Goal: Use online tool/utility: Use online tool/utility

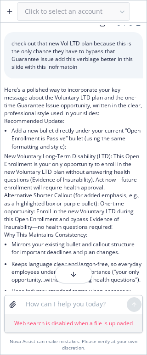
scroll to position [10, 0]
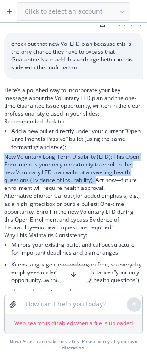
drag, startPoint x: 115, startPoint y: 182, endPoint x: 2, endPoint y: 155, distance: 116.0
click at [2, 155] on div "image.png check out that new Vol LTD plan because this is the only chance they …" at bounding box center [73, 191] width 146 height 352
copy p "New Voluntary Long-Term Disability (LTD): This Open Enrollment is your only opp…"
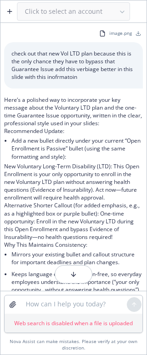
click at [67, 123] on p "Here’s a polished way to incorporate your key message about the Voluntary LTD p…" at bounding box center [73, 112] width 138 height 32
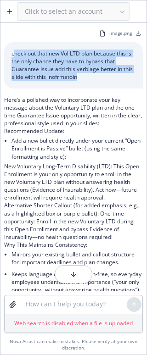
drag, startPoint x: 16, startPoint y: 52, endPoint x: 103, endPoint y: 80, distance: 91.4
click at [103, 80] on p "check out that new Vol LTD plan because this is the only chance they have to by…" at bounding box center [73, 66] width 124 height 32
copy p "heck out that new Vol LTD plan because this is the only chance they have to byp…"
click at [5, 6] on button "button" at bounding box center [9, 11] width 15 height 15
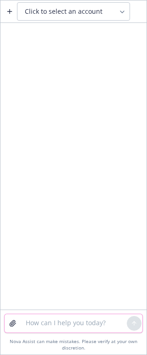
click at [84, 322] on textarea at bounding box center [73, 323] width 106 height 18
type textarea "f"
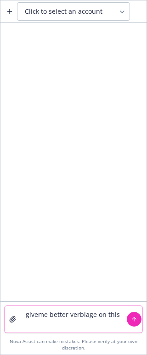
paste textarea "heck out that new Vol LTD plan because this is the only chance they have to byp…"
type textarea "giveme better verbiage on this heck out that new Vol LTD plan because this is t…"
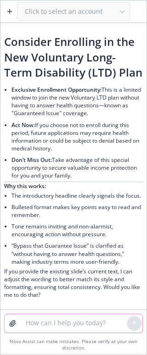
scroll to position [122, 0]
click at [38, 156] on span "Don’t Miss Out:" at bounding box center [31, 160] width 40 height 8
drag, startPoint x: 43, startPoint y: 321, endPoint x: 36, endPoint y: 322, distance: 6.7
click at [43, 321] on textarea at bounding box center [73, 323] width 106 height 18
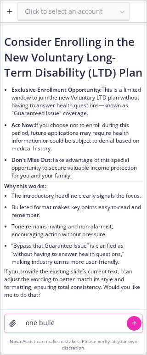
type textarea "one bullet"
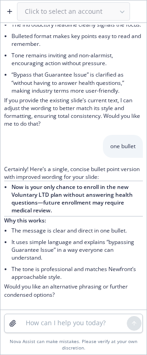
scroll to position [293, 0]
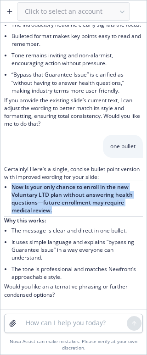
drag, startPoint x: 55, startPoint y: 212, endPoint x: 12, endPoint y: 188, distance: 48.9
click at [12, 188] on li "Now is your only chance to enroll in the new Voluntary LTD plan without answeri…" at bounding box center [76, 198] width 131 height 35
copy span "Now is your only chance to enroll in the new Voluntary LTD plan without answeri…"
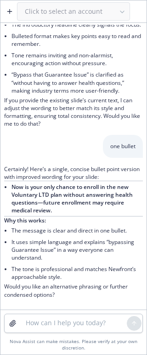
click at [68, 232] on li "The message is clear and direct in one bullet." at bounding box center [76, 230] width 131 height 11
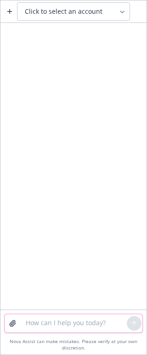
click at [76, 321] on textarea at bounding box center [73, 323] width 106 height 18
paste textarea "Now is your only chance to enroll in the new Voluntary LTD plan without answeri…"
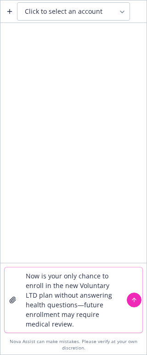
click at [25, 275] on textarea "Now is your only chance to enroll in the new Voluntary LTD plan without answeri…" at bounding box center [73, 299] width 106 height 65
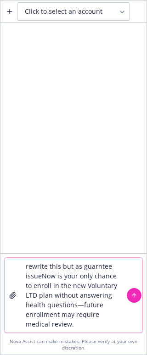
type textarea "rewrite this but as guarntee issue Now is your only chance to enroll in the new…"
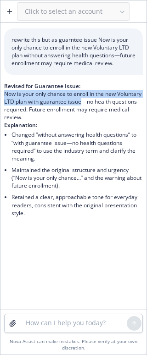
drag, startPoint x: 109, startPoint y: 104, endPoint x: 5, endPoint y: 91, distance: 104.8
click at [5, 91] on p "Now is your only chance to enroll in the new Voluntary LTD plan with guarantee …" at bounding box center [73, 106] width 138 height 32
copy p "Now is your only chance to enroll in the new Voluntary LTD plan with guarantee …"
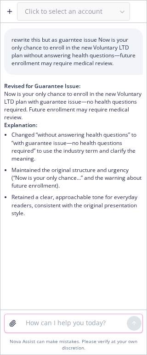
click at [40, 326] on textarea at bounding box center [73, 323] width 106 height 18
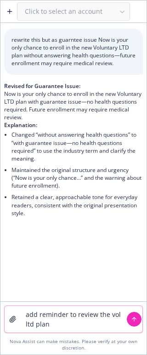
paste textarea "Now is your only chance to enroll in the new Voluntary LTD plan with guarantee …"
type textarea "add reminder to review the vol ltd plan Now is your only chance to enroll in th…"
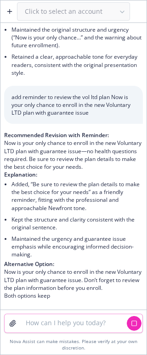
scroll to position [94, 0]
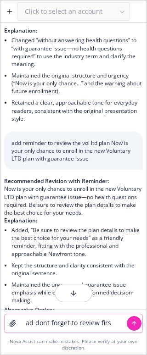
type textarea "ad dont forget to review first"
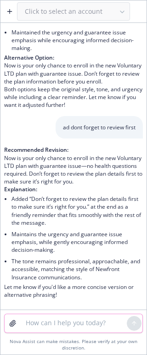
scroll to position [369, 0]
click at [40, 313] on div "Nova Assist can make mistakes. Please verify at your own discretion." at bounding box center [73, 332] width 146 height 45
click at [49, 325] on textarea at bounding box center [73, 323] width 106 height 18
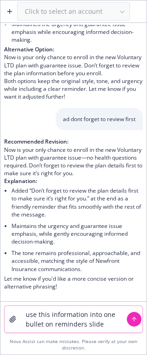
paste textarea
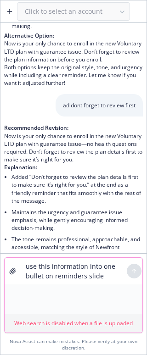
type textarea "use this information into one bullet on reminders slide"
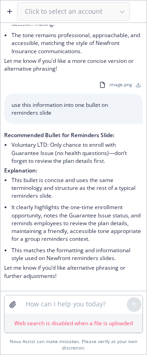
scroll to position [596, 0]
click at [63, 302] on textarea at bounding box center [73, 304] width 106 height 18
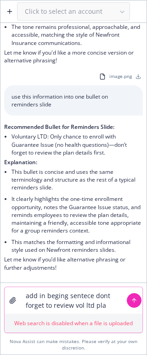
type textarea "add in beging sentece dont forget to review vol ltd plan"
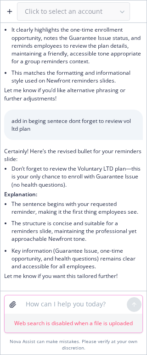
scroll to position [782, 0]
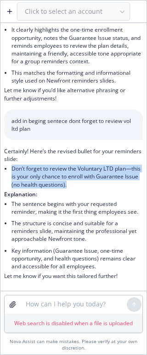
drag, startPoint x: 86, startPoint y: 176, endPoint x: 10, endPoint y: 161, distance: 77.5
click at [10, 161] on div "Certainly! Here’s the revised bullet for your reminders slide: Don’t forget to …" at bounding box center [73, 213] width 138 height 133
copy li "Don’t forget to review the Voluntary LTD plan—this is your only chance to enrol…"
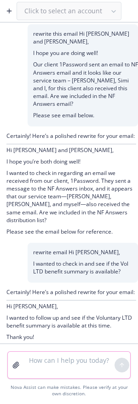
click at [72, 367] on textarea at bounding box center [68, 365] width 91 height 27
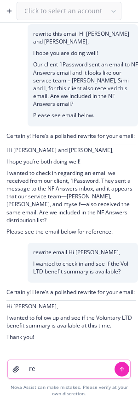
type textarea "re"
click at [6, 9] on icon "button" at bounding box center [9, 10] width 7 height 7
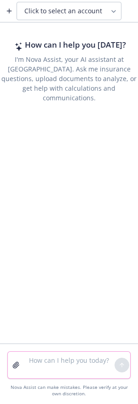
click at [77, 363] on textarea at bounding box center [68, 365] width 91 height 27
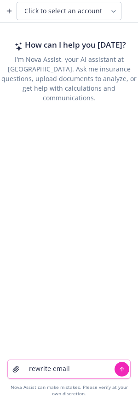
paste textarea "Hi Jack, Thank you for confirming! Yes, you can cash all checks and wait for ch…"
type textarea "rewrite email Hi Jack, Thank you for confirming! Yes, you can cash all checks a…"
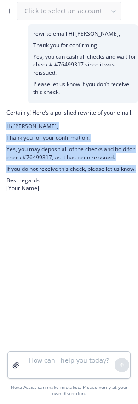
drag, startPoint x: 33, startPoint y: 179, endPoint x: 4, endPoint y: 130, distance: 57.2
click at [4, 130] on div "Certainly! Here’s a polished rewrite of your email: Hi Jack, Thank you for your…" at bounding box center [69, 151] width 138 height 96
copy div "Hi Jack, Thank you for your confirmation. Yes, you may deposit all of the check…"
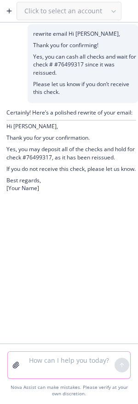
click at [80, 371] on textarea at bounding box center [68, 365] width 91 height 27
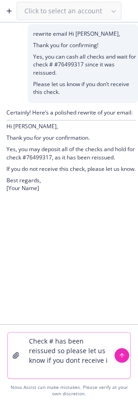
type textarea "Check # has been reissued so please let us know if you dont receive it"
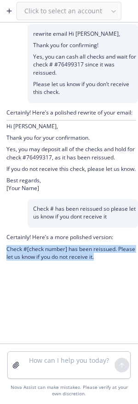
drag, startPoint x: 100, startPoint y: 267, endPoint x: 6, endPoint y: 256, distance: 95.0
click at [6, 256] on div "Certainly! Here’s a more polished version: Check #[check number] has been reiss…" at bounding box center [69, 248] width 138 height 40
copy p "Check #[check number] has been reissued. Please let us know if you do not recei…"
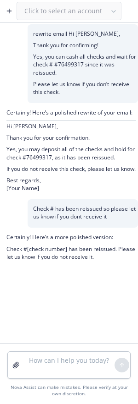
click at [40, 158] on p "Yes, you may deposit all of the checks and hold for check #76499317, as it has …" at bounding box center [70, 153] width 129 height 16
copy p "76499317"
paste textarea "76499317"
type textarea "76499317"
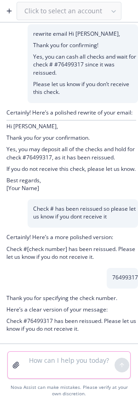
scroll to position [12, 0]
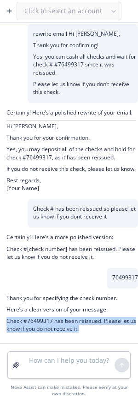
drag, startPoint x: 87, startPoint y: 333, endPoint x: 1, endPoint y: 322, distance: 86.9
click at [1, 322] on div "Thank you for specifying the check number. Here’s a clear version of your messa…" at bounding box center [69, 315] width 138 height 52
copy p "Check #76499317 has been reissued. Please let us know if you do not receive it."
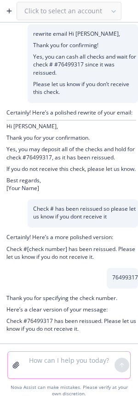
click at [85, 367] on textarea at bounding box center [68, 365] width 91 height 27
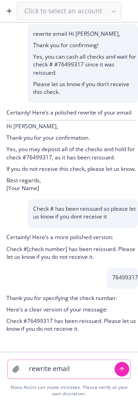
paste textarea "Hi Jack, Thank you for your confirmation. Yes, you may deposit all of the check…"
type textarea "rewrite email Hi Jack, Thank you for your confirmation. Yes, you may deposit al…"
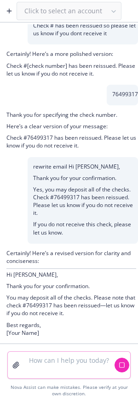
scroll to position [199, 0]
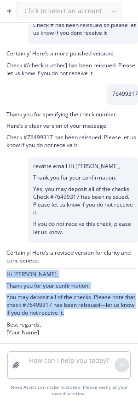
drag, startPoint x: 93, startPoint y: 315, endPoint x: 3, endPoint y: 279, distance: 96.9
click at [3, 279] on div "Certainly! Here’s a revised version for clarity and conciseness: Hi Jack, Thank…" at bounding box center [69, 293] width 138 height 100
copy div "Hi Jack, Thank you for your confirmation. You may deposit all of the checks. Pl…"
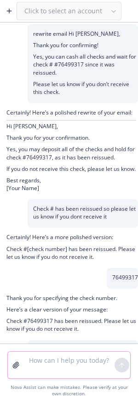
click at [53, 361] on textarea at bounding box center [68, 365] width 91 height 27
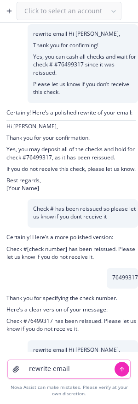
paste textarea "Hi [PERSON_NAME], Thank you for the update! We received the benefit summary wit…"
type textarea "rewrite email Hi [PERSON_NAME], Thank you for the update! We received the benef…"
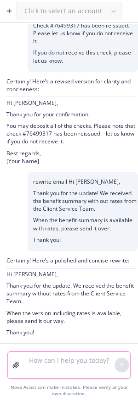
scroll to position [387, 0]
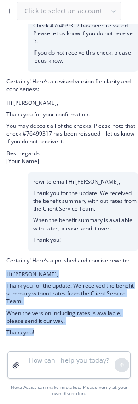
drag, startPoint x: 37, startPoint y: 332, endPoint x: 4, endPoint y: 276, distance: 65.0
click at [4, 276] on div "Certainly! Here’s a polished and concise rewrite: Hi Todd, Thank you for the up…" at bounding box center [69, 297] width 138 height 93
copy div "Hi Todd, Thank you for the update. We received the benefit summary without rate…"
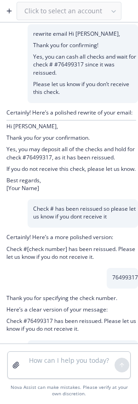
click at [51, 161] on p "Yes, you may deposit all of the checks and hold for check #76499317, as it has …" at bounding box center [70, 153] width 129 height 16
click at [55, 161] on p "Yes, you may deposit all of the checks and hold for check #76499317, as it has …" at bounding box center [70, 153] width 129 height 16
drag, startPoint x: 61, startPoint y: 166, endPoint x: 33, endPoint y: 168, distance: 28.6
click at [33, 161] on p "Yes, you may deposit all of the checks and hold for check #76499317, as it has …" at bounding box center [70, 153] width 129 height 16
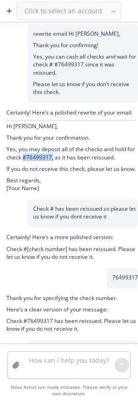
copy p "#76499317,"
click at [58, 358] on textarea at bounding box center [68, 365] width 91 height 27
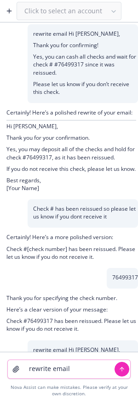
paste textarea "Hi Sheral, We received confirmation from Jack that he received all checks excep…"
type textarea "rewrite emailHi Sheral, We received confirmation from Jack that he received all…"
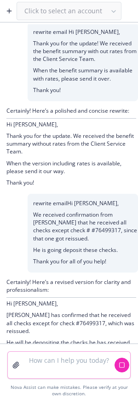
scroll to position [566, 0]
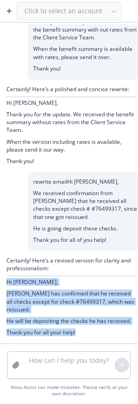
drag, startPoint x: 82, startPoint y: 333, endPoint x: 1, endPoint y: 277, distance: 97.9
click at [1, 277] on div "Certainly! Here’s a revised version for clarity and professionalism: Hi Sheral,…" at bounding box center [69, 297] width 138 height 93
copy div "Hi Sheral, Jack has confirmed that he received all checks except for check #764…"
